Goal: Information Seeking & Learning: Learn about a topic

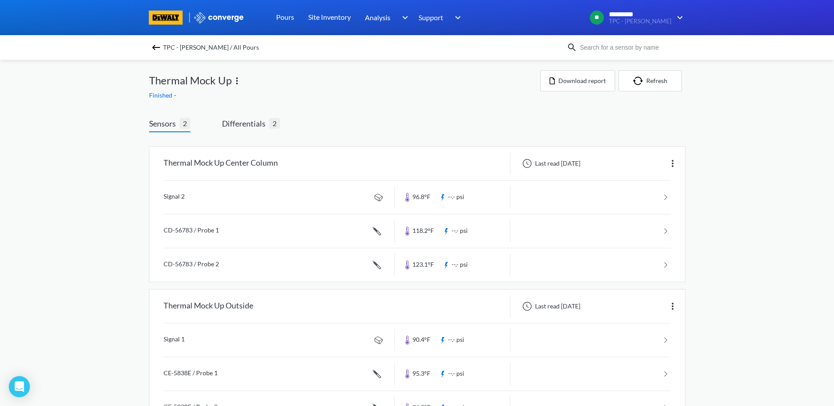
click at [158, 45] on img at bounding box center [156, 47] width 11 height 11
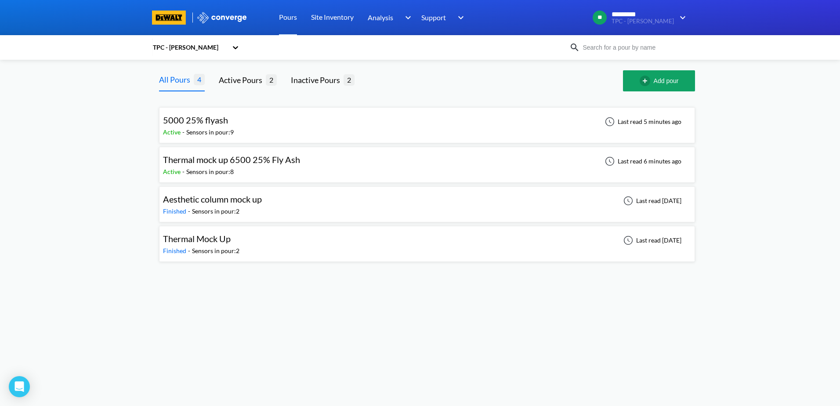
click at [236, 161] on span "Thermal mock up 6500 25% Fly Ash" at bounding box center [231, 159] width 137 height 11
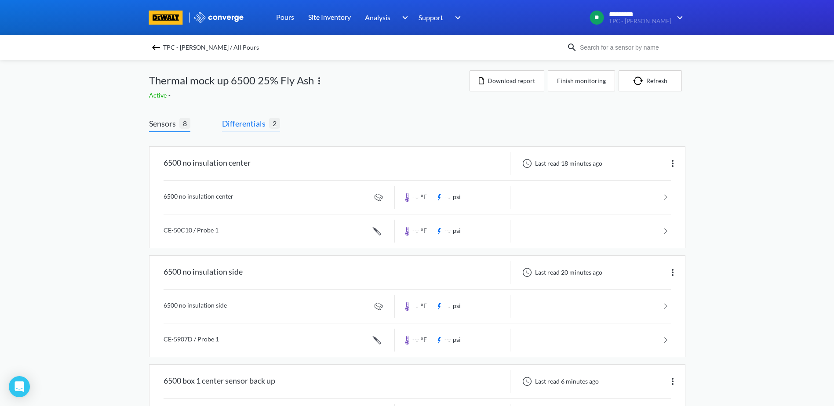
click at [248, 120] on span "Differentials" at bounding box center [245, 123] width 47 height 12
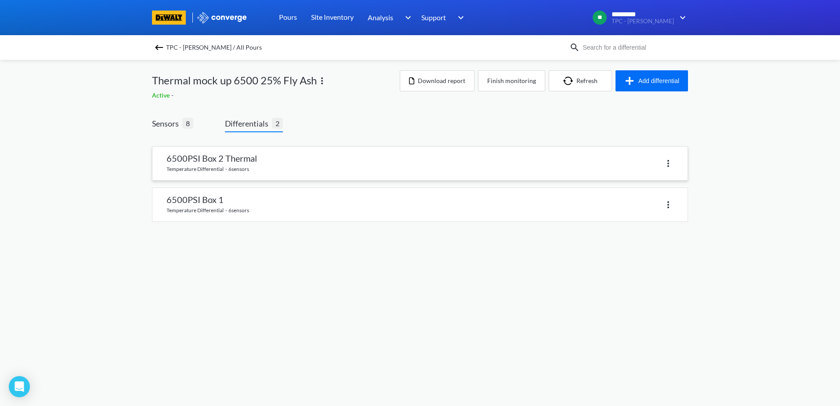
click at [275, 161] on link at bounding box center [419, 163] width 535 height 33
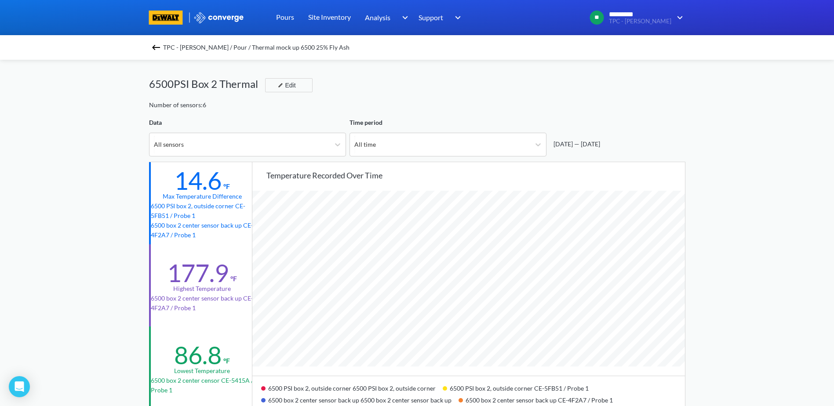
click at [160, 45] on img at bounding box center [156, 47] width 11 height 11
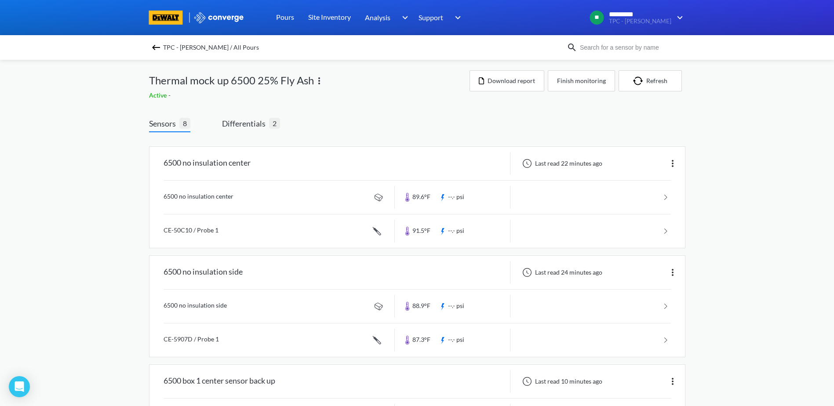
click at [161, 46] on img at bounding box center [156, 47] width 11 height 11
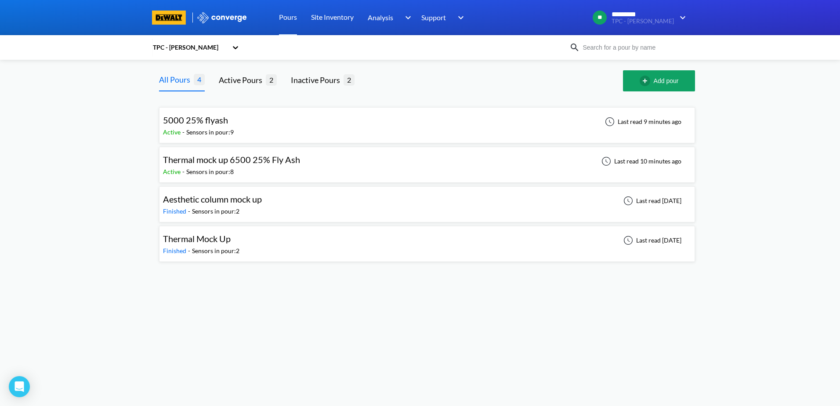
click at [203, 121] on span "5000 25% flyash" at bounding box center [195, 120] width 65 height 11
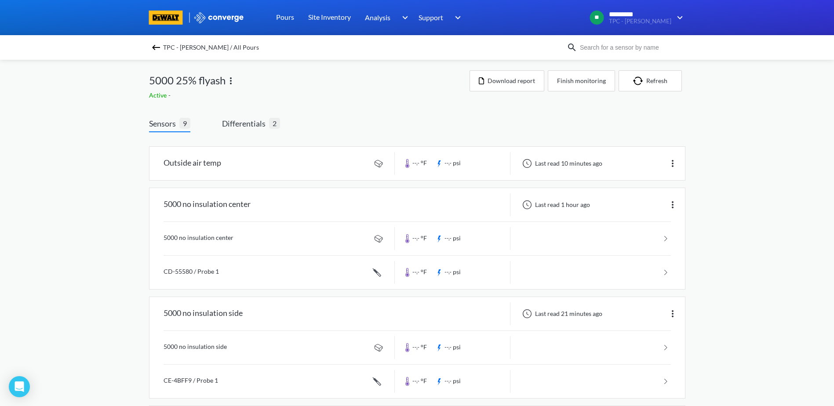
scroll to position [44, 0]
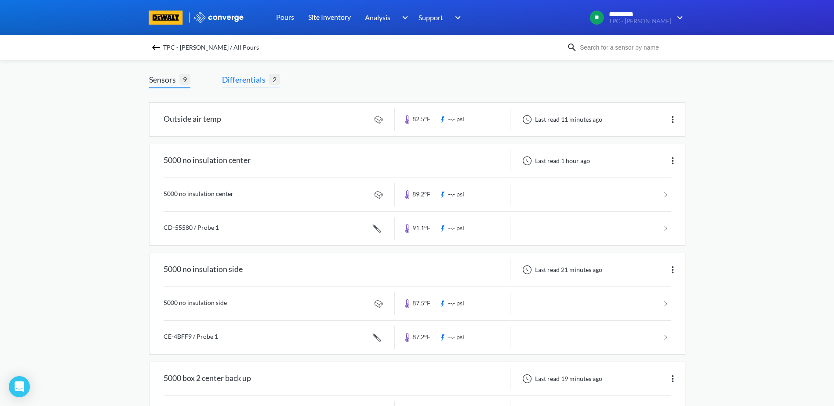
click at [246, 73] on span "Differentials" at bounding box center [245, 79] width 47 height 12
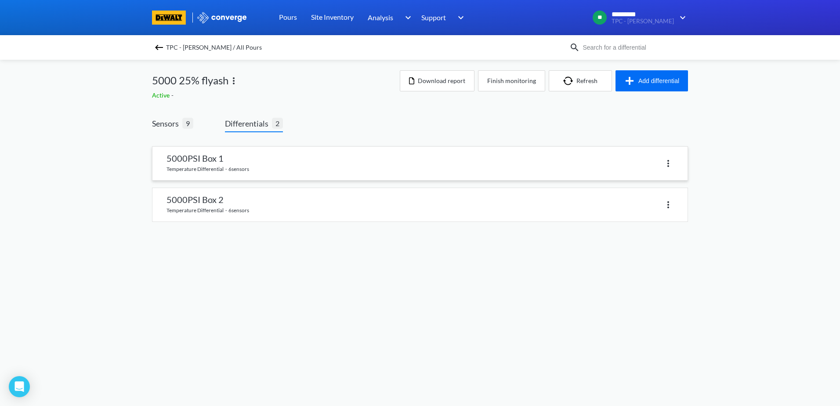
click at [205, 160] on link at bounding box center [419, 163] width 535 height 33
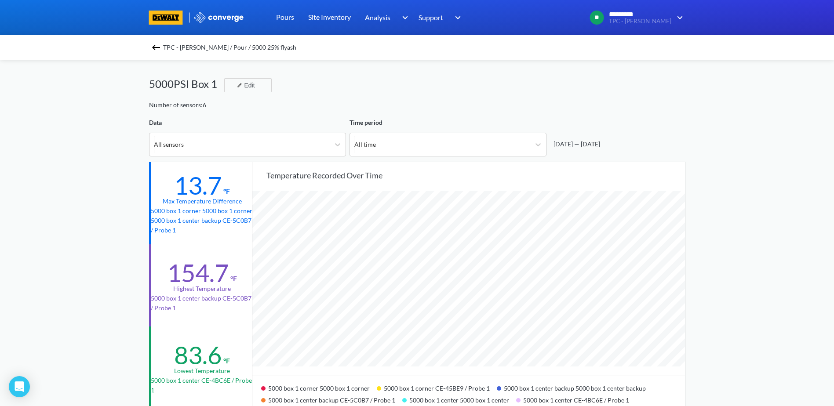
scroll to position [736, 834]
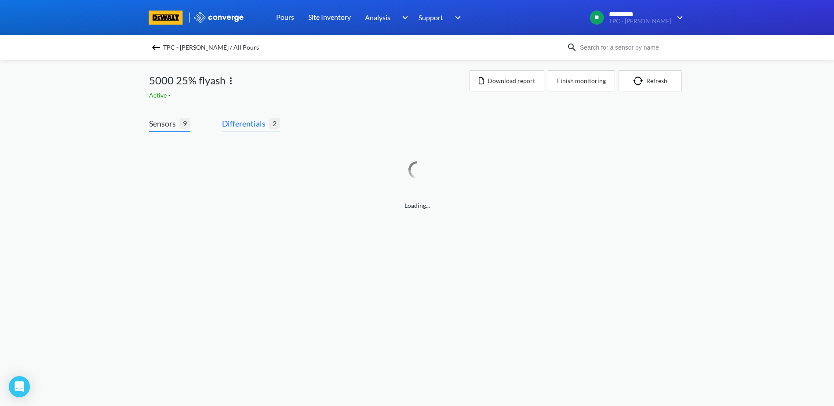
click at [249, 127] on span "Differentials" at bounding box center [245, 123] width 47 height 12
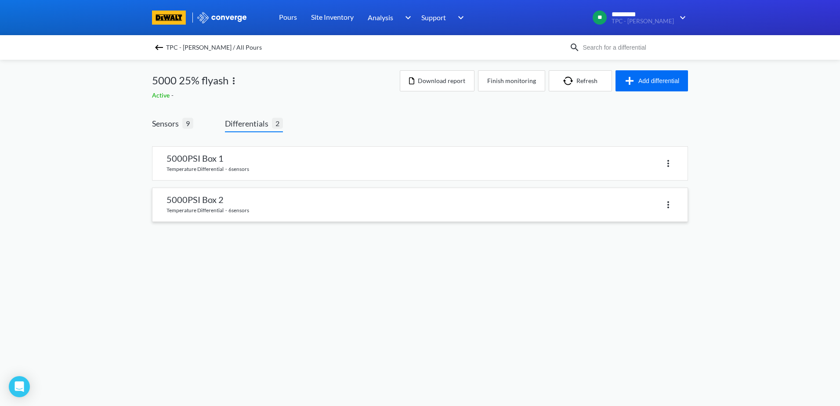
click at [213, 201] on link at bounding box center [419, 204] width 535 height 33
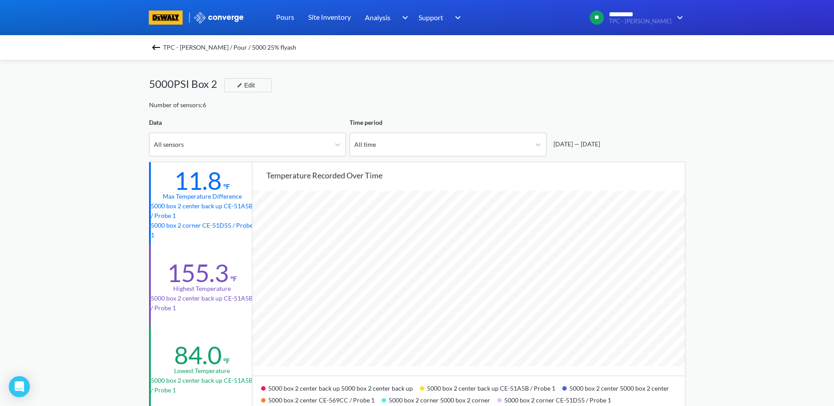
click at [160, 47] on img at bounding box center [156, 47] width 11 height 11
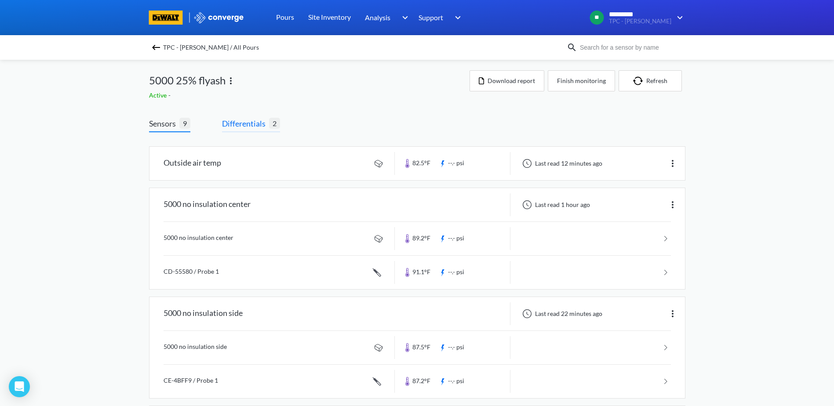
click at [240, 127] on span "Differentials" at bounding box center [245, 123] width 47 height 12
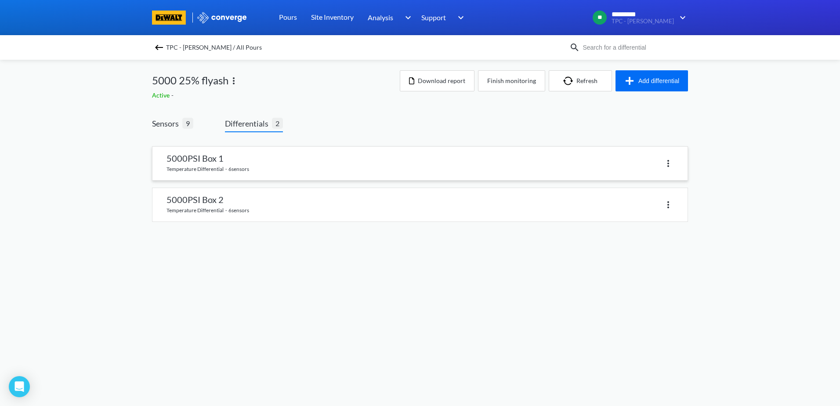
click at [214, 159] on link at bounding box center [419, 163] width 535 height 33
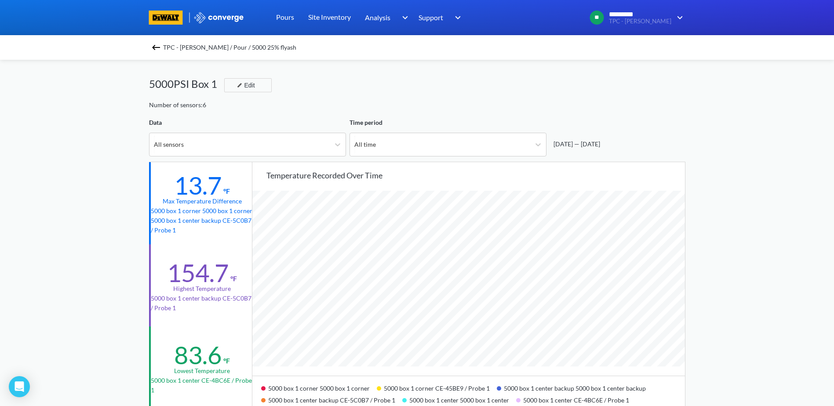
scroll to position [736, 834]
click at [161, 48] on img at bounding box center [156, 47] width 11 height 11
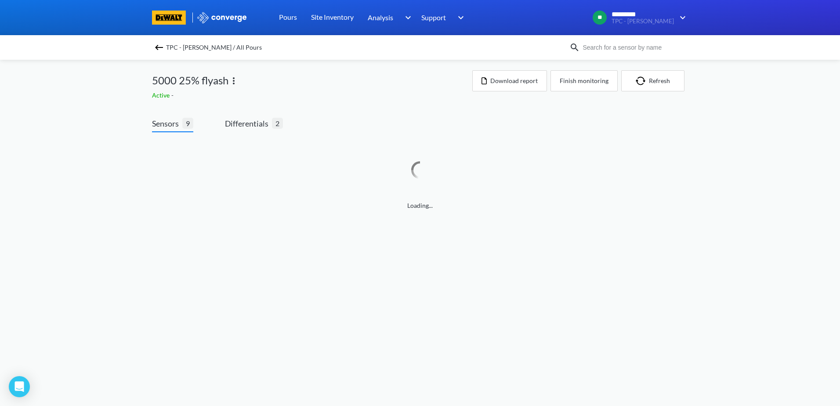
click at [161, 48] on img at bounding box center [159, 47] width 11 height 11
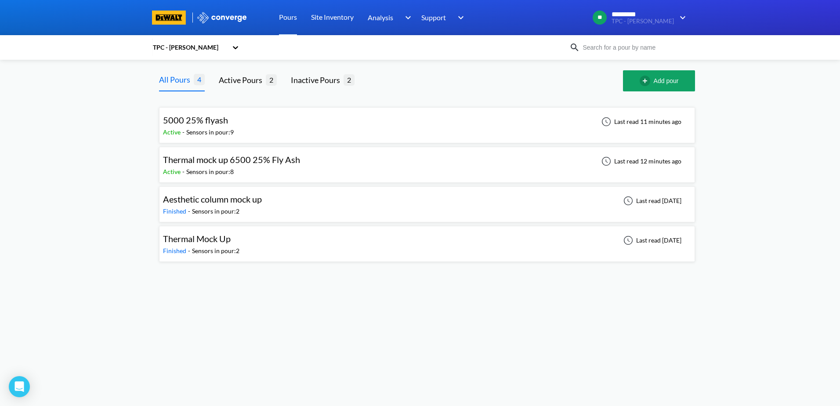
click at [242, 160] on span "Thermal mock up 6500 25% Fly Ash" at bounding box center [231, 159] width 137 height 11
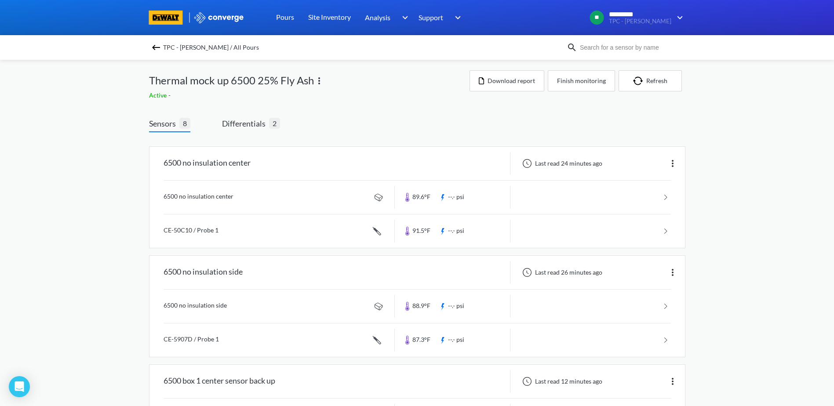
scroll to position [44, 0]
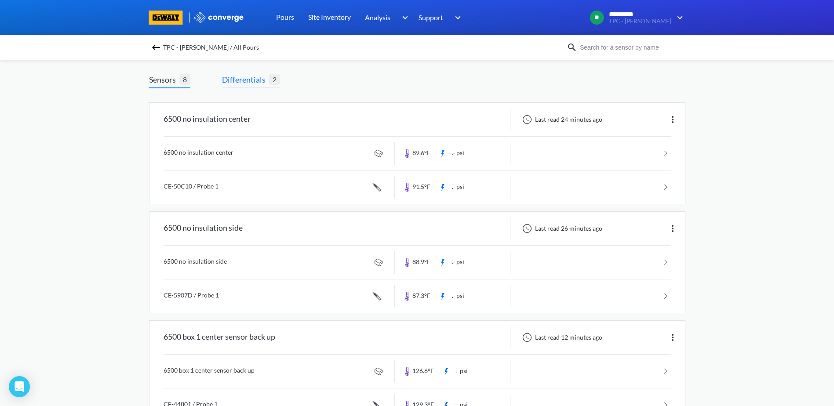
click at [258, 80] on span "Differentials" at bounding box center [245, 79] width 47 height 12
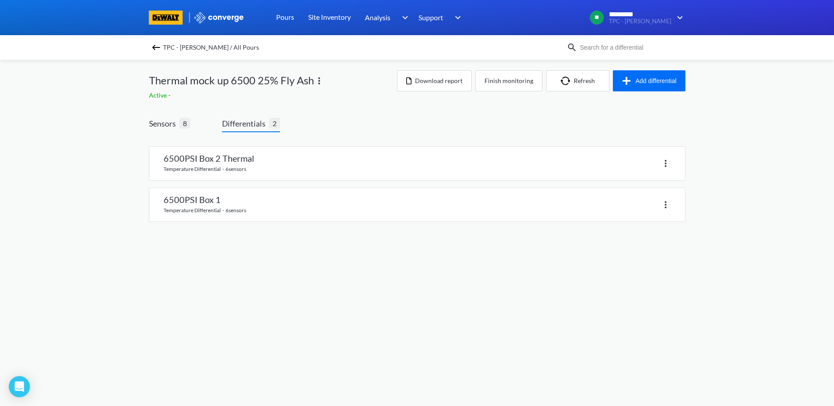
scroll to position [0, 0]
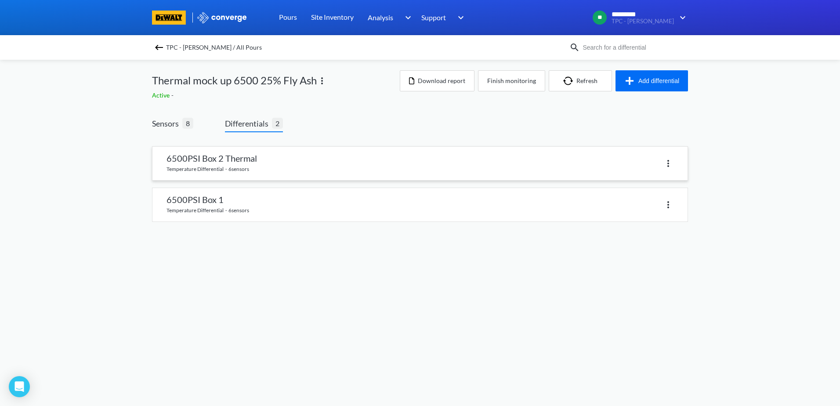
click at [265, 160] on link at bounding box center [419, 163] width 535 height 33
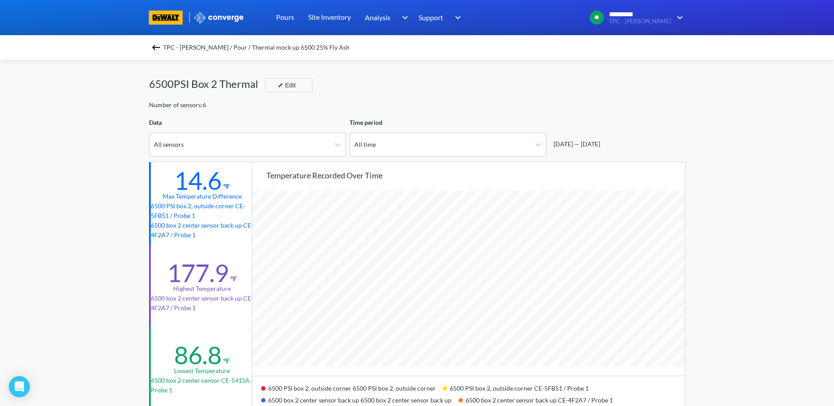
scroll to position [736, 834]
click at [195, 48] on span "TPC - [PERSON_NAME] / Pour / Thermal mock up 6500 25% Fly Ash" at bounding box center [256, 47] width 186 height 12
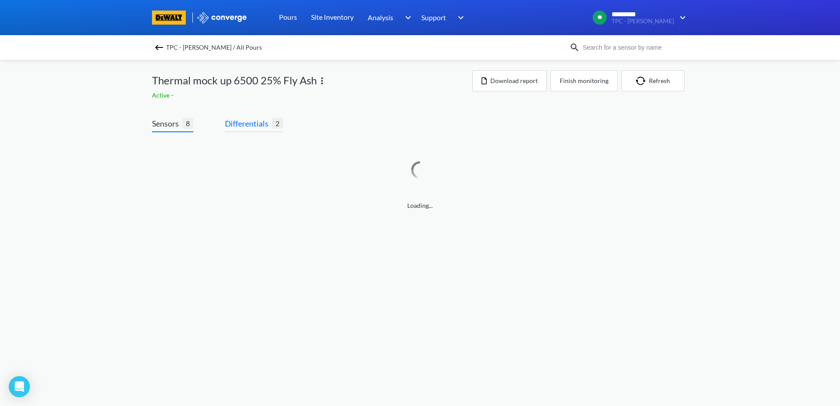
click at [239, 121] on span "Differentials" at bounding box center [248, 123] width 47 height 12
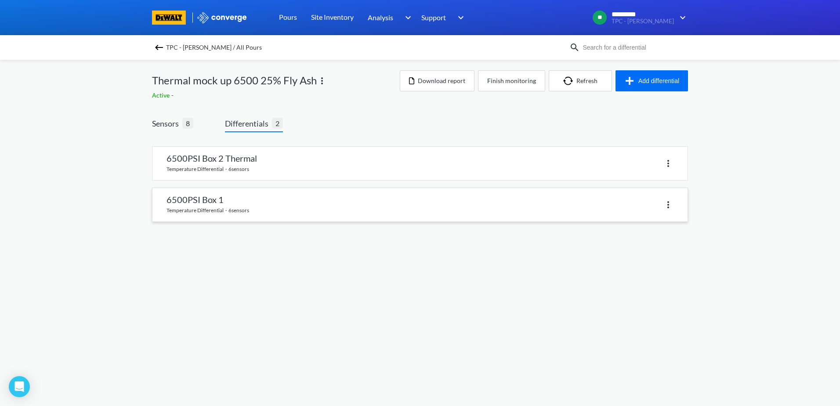
click at [218, 202] on link at bounding box center [419, 204] width 535 height 33
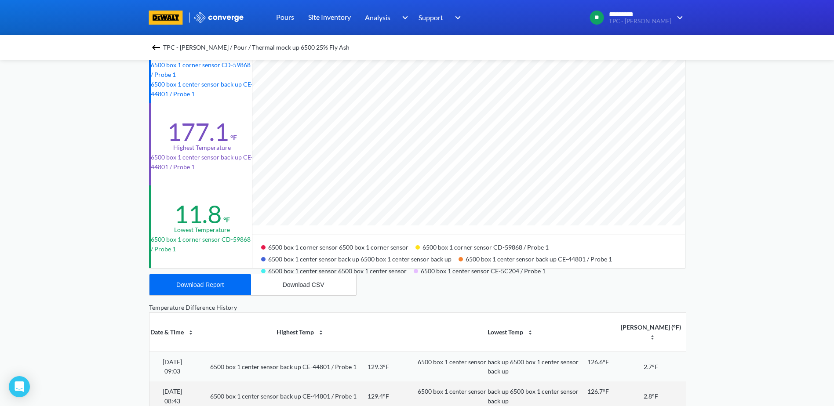
scroll to position [23, 0]
